Goal: Task Accomplishment & Management: Use online tool/utility

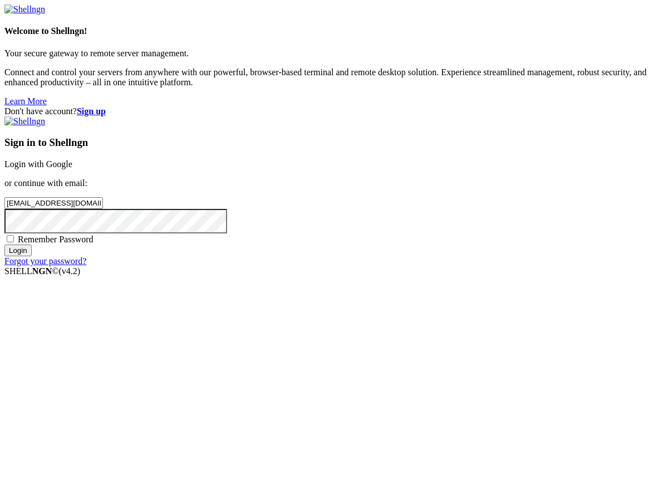
click at [32, 256] on input "Login" at bounding box center [17, 250] width 27 height 12
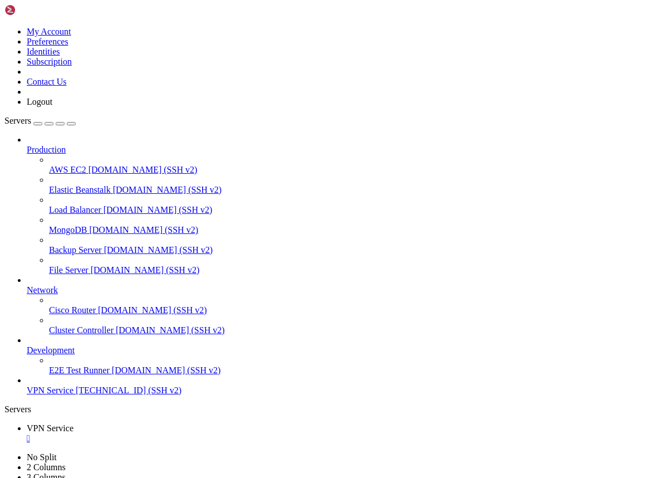
scroll to position [43643, 0]
click at [70, 395] on span "VPN Service" at bounding box center [50, 389] width 47 height 9
drag, startPoint x: 92, startPoint y: 1029, endPoint x: 32, endPoint y: 822, distance: 215.1
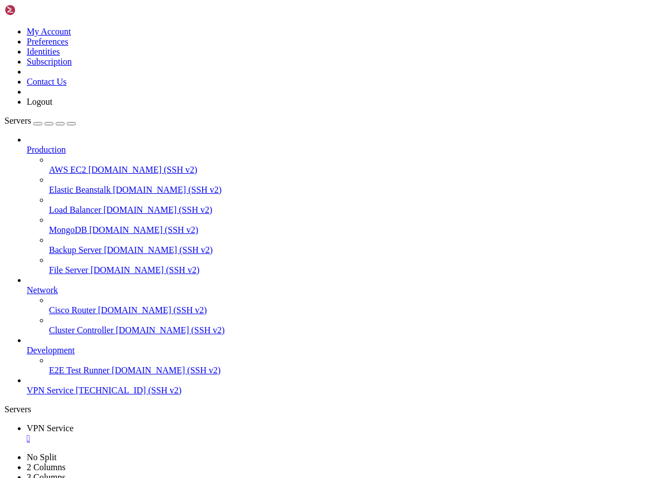
drag, startPoint x: 10, startPoint y: 803, endPoint x: 117, endPoint y: 1015, distance: 237.3
copy div "*** System restart required *** Last login: [DATE] from [TECHNICAL_ID] root@pro…"
drag, startPoint x: 8, startPoint y: 982, endPoint x: 117, endPoint y: 1019, distance: 115.1
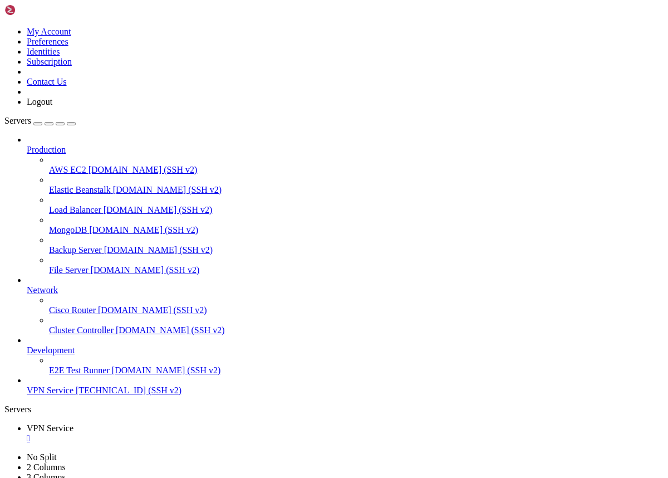
drag, startPoint x: 7, startPoint y: 983, endPoint x: 81, endPoint y: 998, distance: 75.7
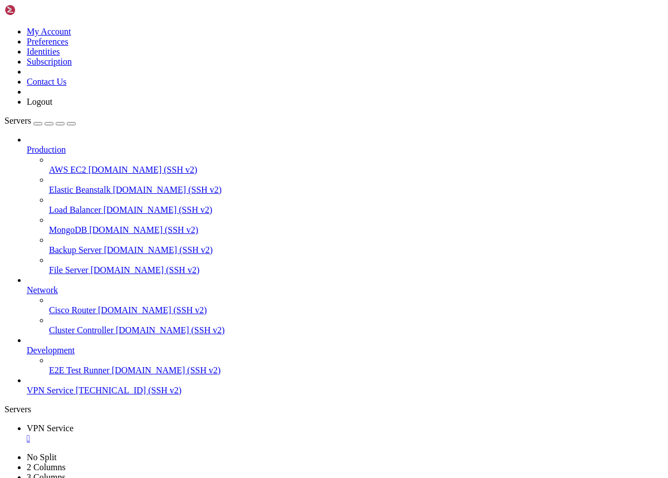
drag, startPoint x: 10, startPoint y: 984, endPoint x: 90, endPoint y: 1018, distance: 86.5
copy div "root@project:~# sudo ss -ltnp | grep ':443' LISTEN 0 4096 * :443 *:* users:(("x…"
drag, startPoint x: 9, startPoint y: 711, endPoint x: 112, endPoint y: 1014, distance: 320.2
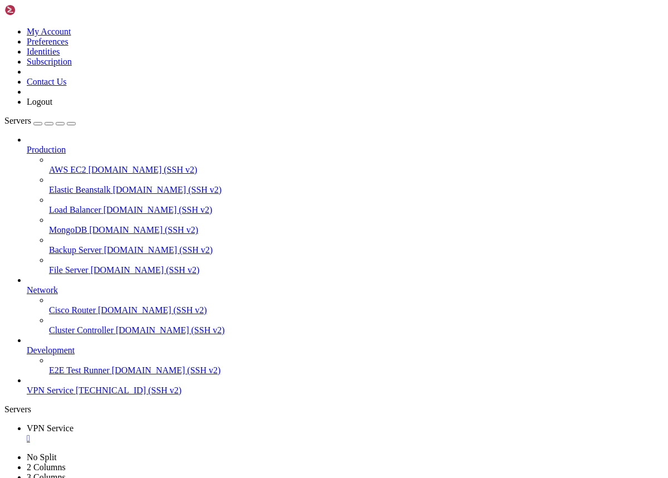
copy div "root@project:~# sudo cat /usr/local/x-ui/bin/config.json | sed -n '1,300p' | gr…"
drag, startPoint x: 99, startPoint y: 1020, endPoint x: 11, endPoint y: 922, distance: 132.0
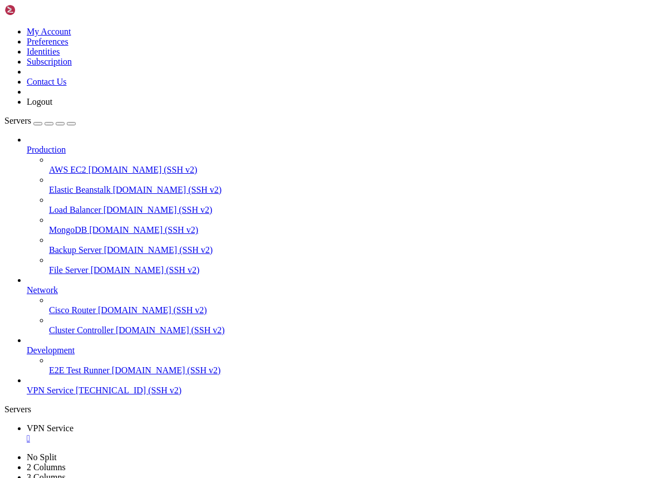
copy div "root@project:~# curl -vk --resolve [DOMAIN_NAME]:443:178.236.254.248 [URL][DOMA…"
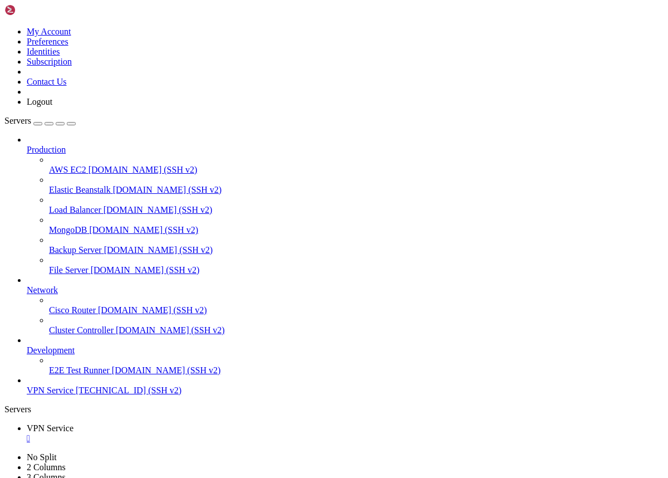
scroll to position [45847, 0]
drag, startPoint x: 82, startPoint y: 1020, endPoint x: 9, endPoint y: 1001, distance: 75.3
copy div "root@project:~# /etc/nginx/conf.d/sni_8443.conf -bash: /etc/nginx/conf.d/sni_84…"
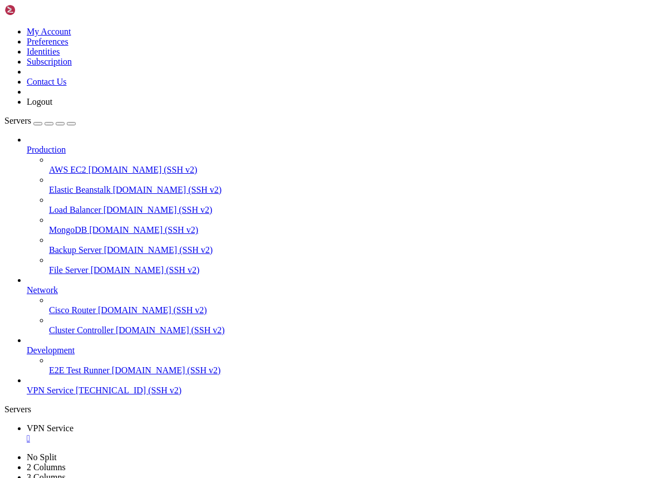
drag, startPoint x: 8, startPoint y: 712, endPoint x: 121, endPoint y: 963, distance: 275.3
drag, startPoint x: 11, startPoint y: 716, endPoint x: 55, endPoint y: 731, distance: 45.9
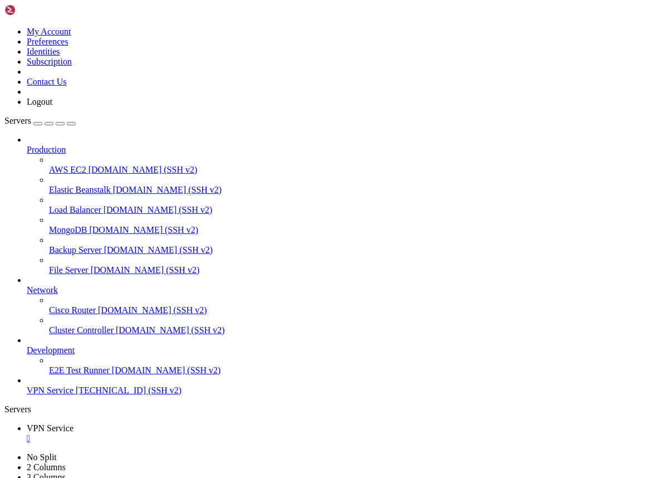
drag, startPoint x: 9, startPoint y: 713, endPoint x: 105, endPoint y: 1019, distance: 321.0
copy div "root@project:~# cat /etc/nginx/conf.d/sni_8443.conf server { listen [TECHNICAL_…"
